Goal: Information Seeking & Learning: Learn about a topic

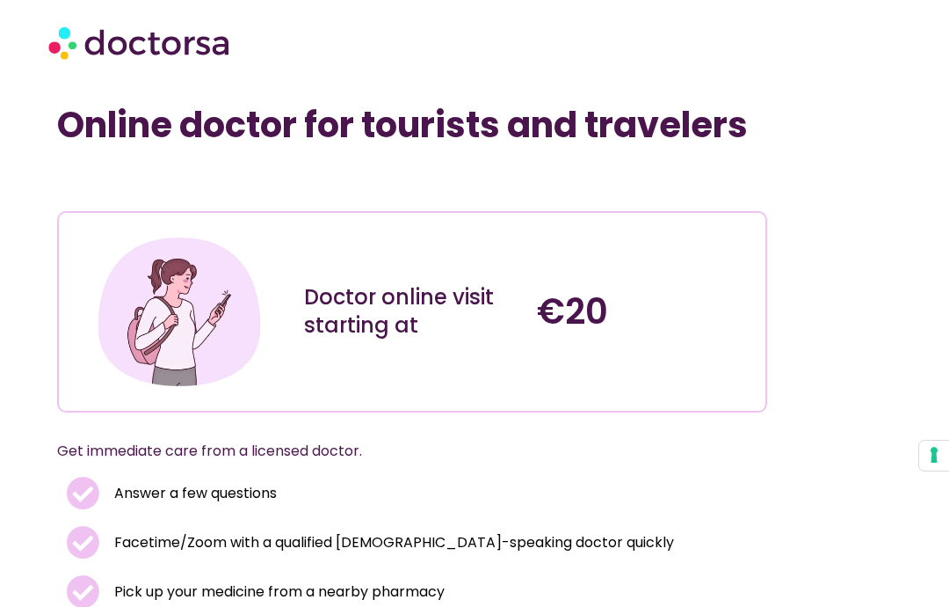
scroll to position [359, 0]
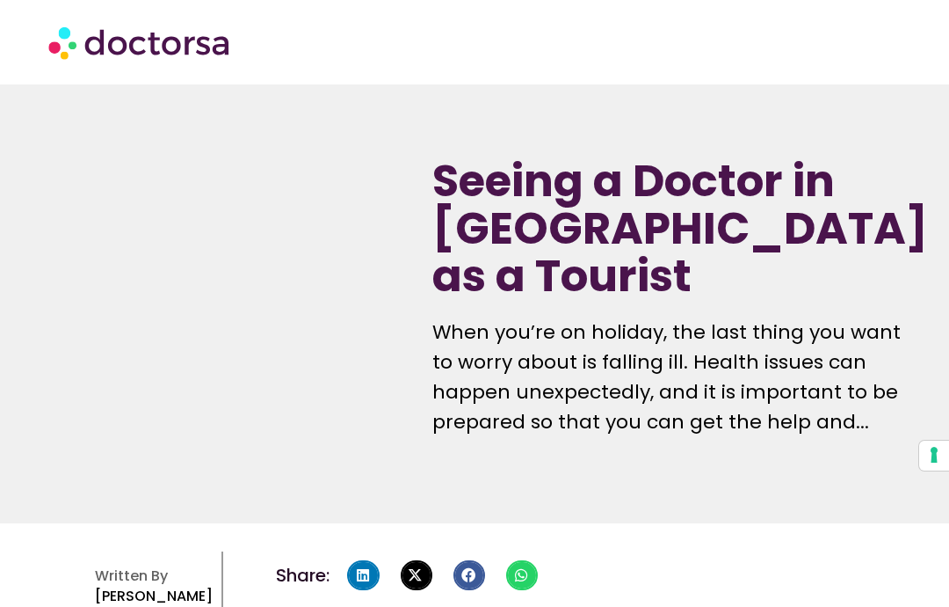
scroll to position [1826, 0]
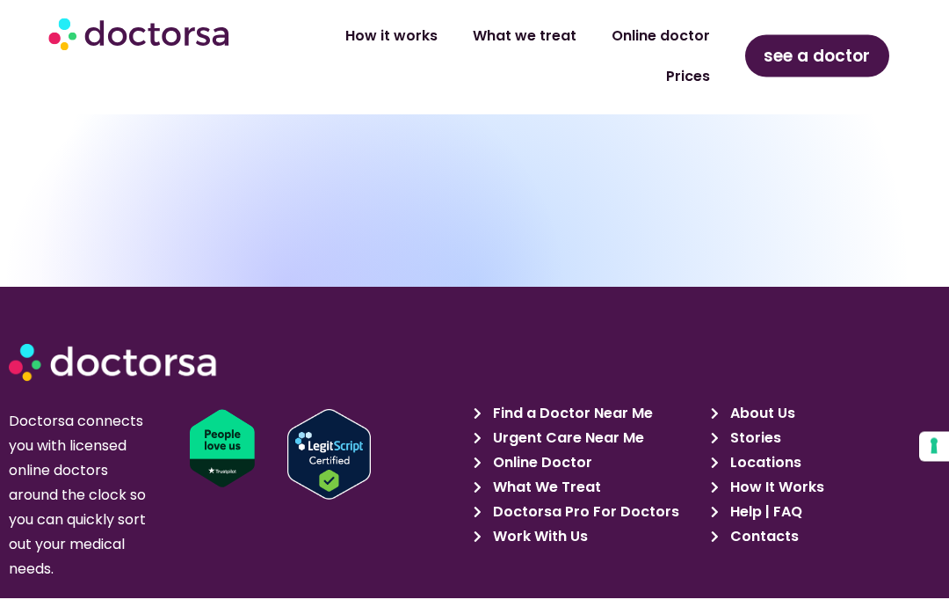
scroll to position [12406, 0]
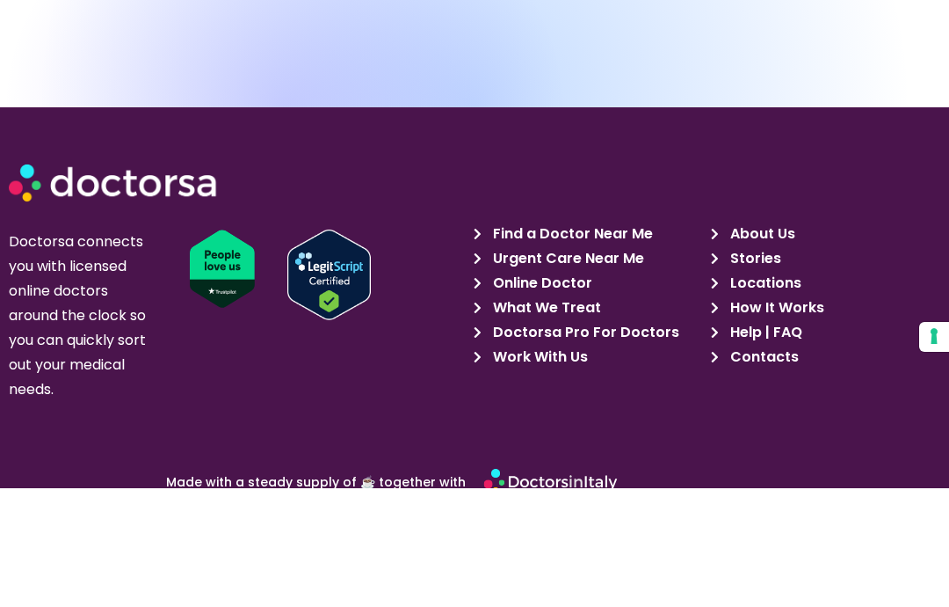
scroll to position [12472, 0]
